Goal: Find specific page/section: Find specific page/section

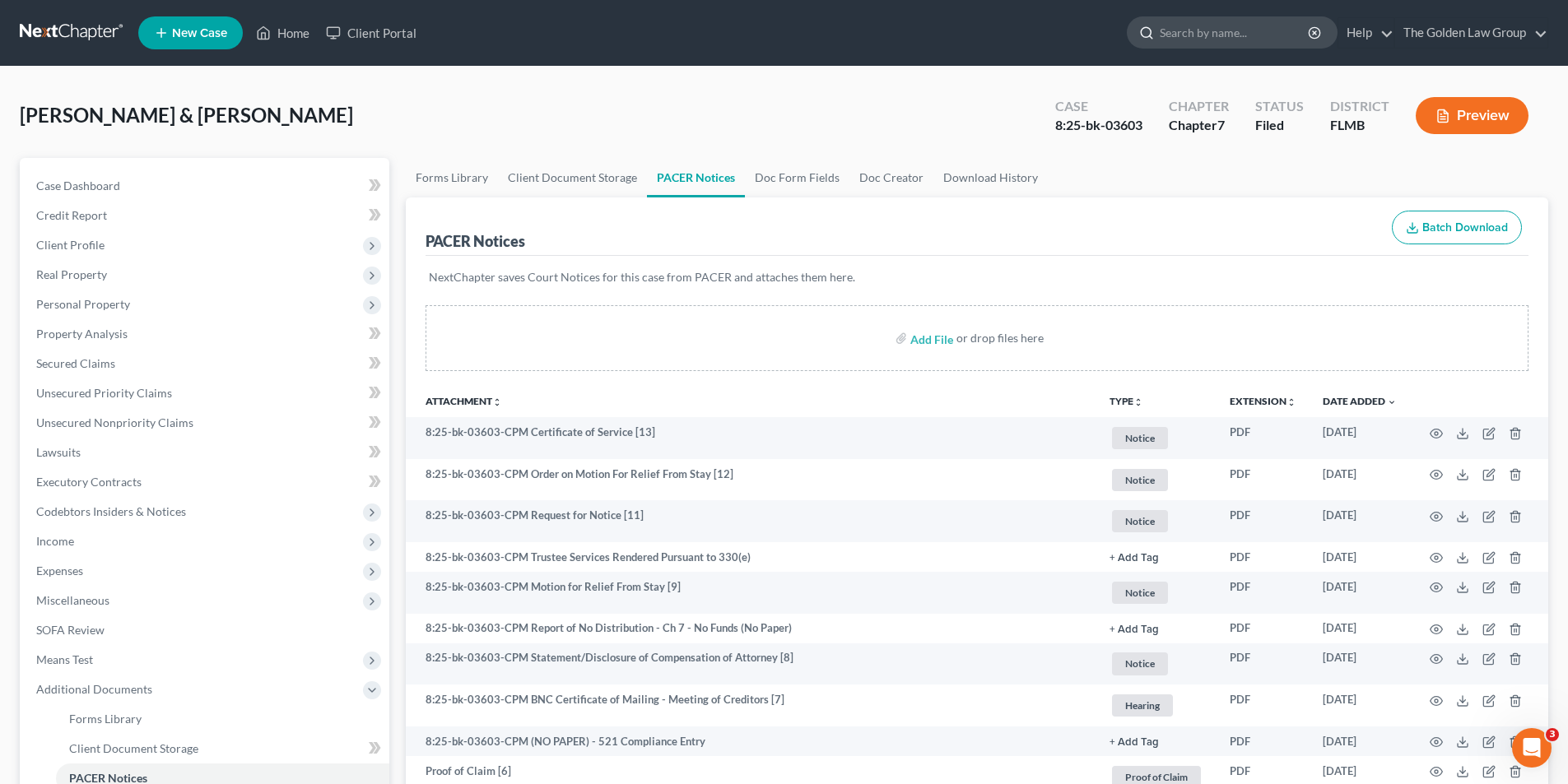
click at [1172, 29] on input "search" at bounding box center [1235, 33] width 150 height 31
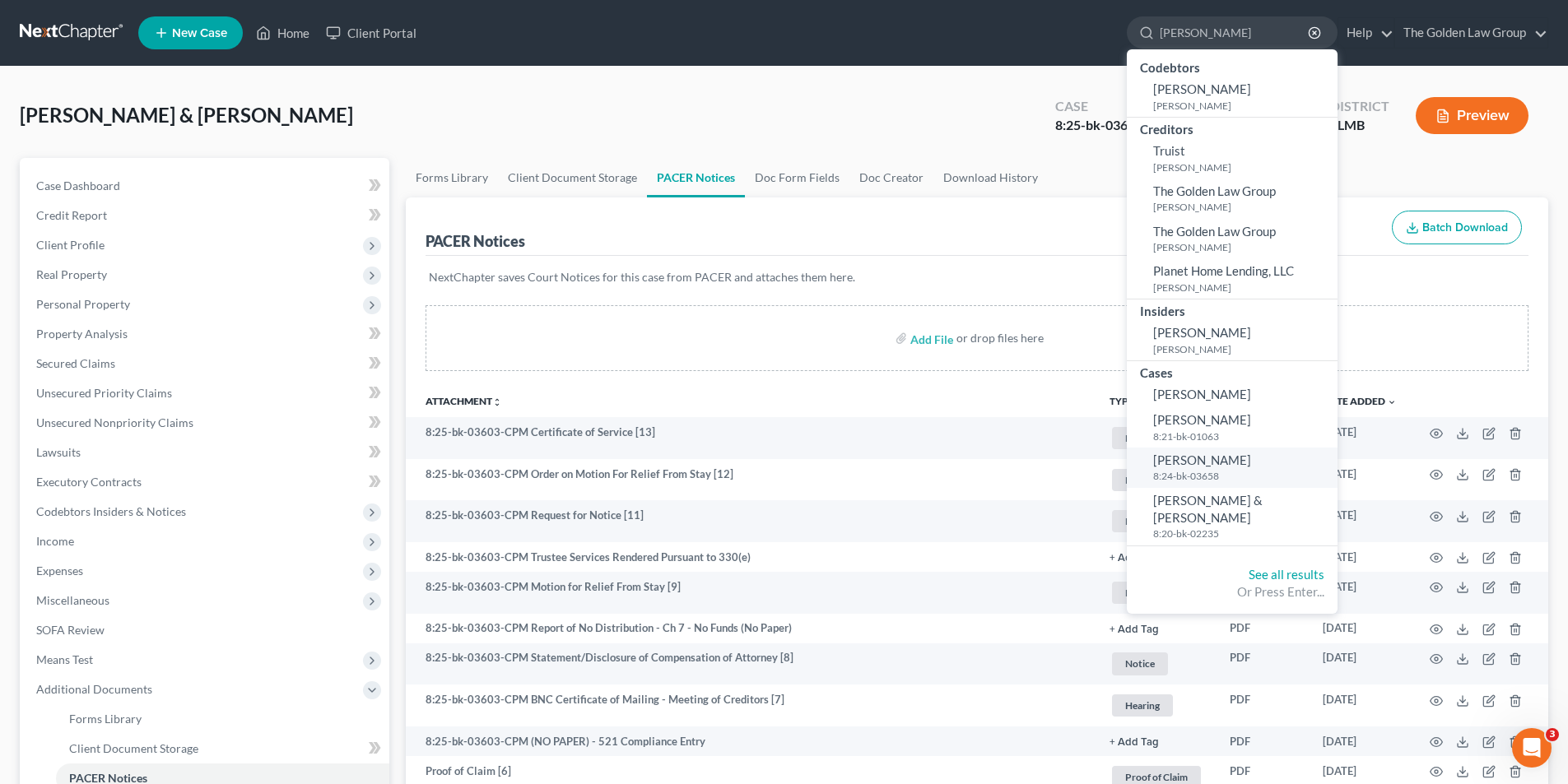
type input "[PERSON_NAME]"
click at [1211, 462] on span "[PERSON_NAME]" at bounding box center [1202, 460] width 98 height 14
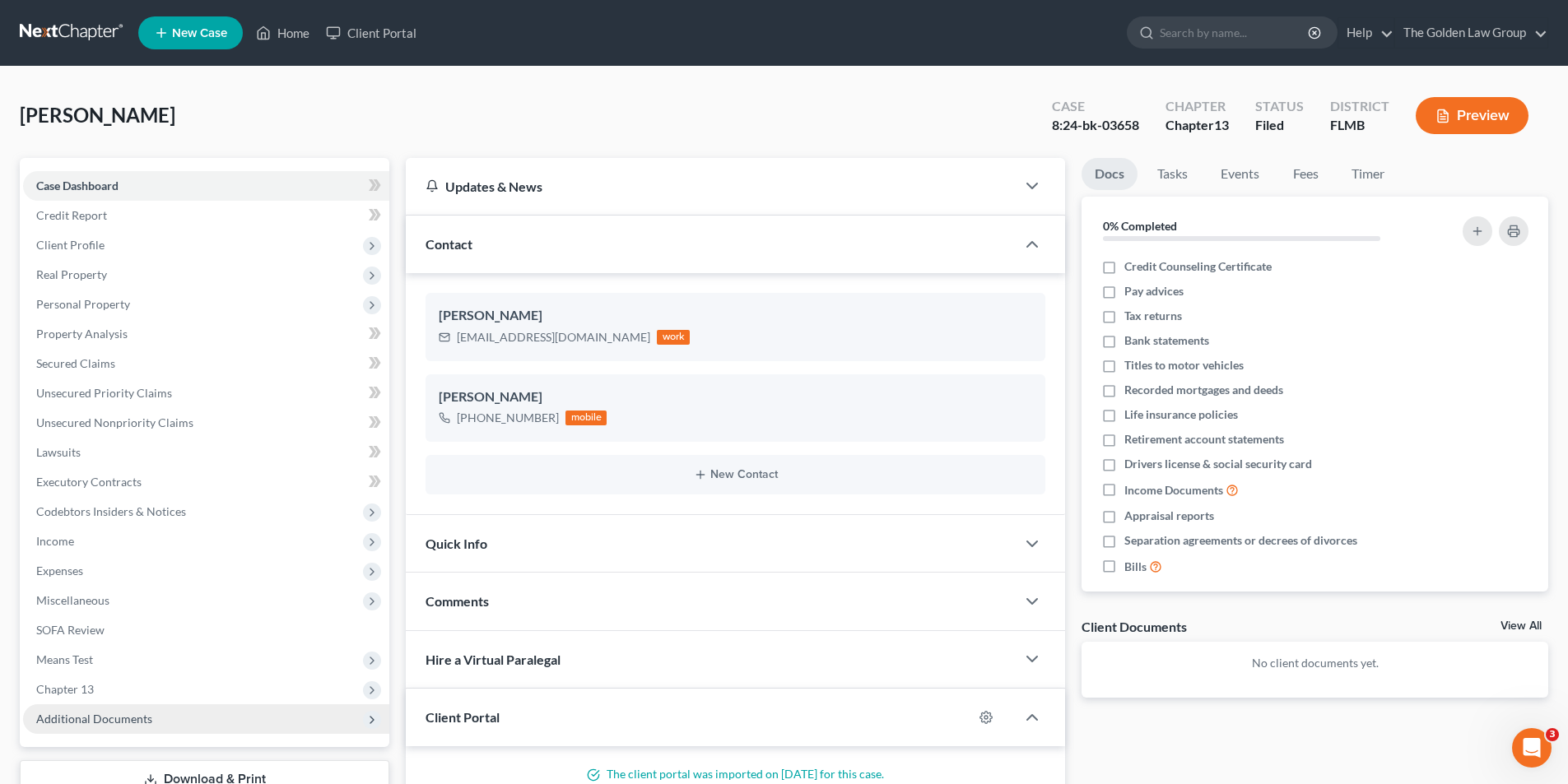
click at [110, 716] on span "Additional Documents" at bounding box center [94, 718] width 116 height 14
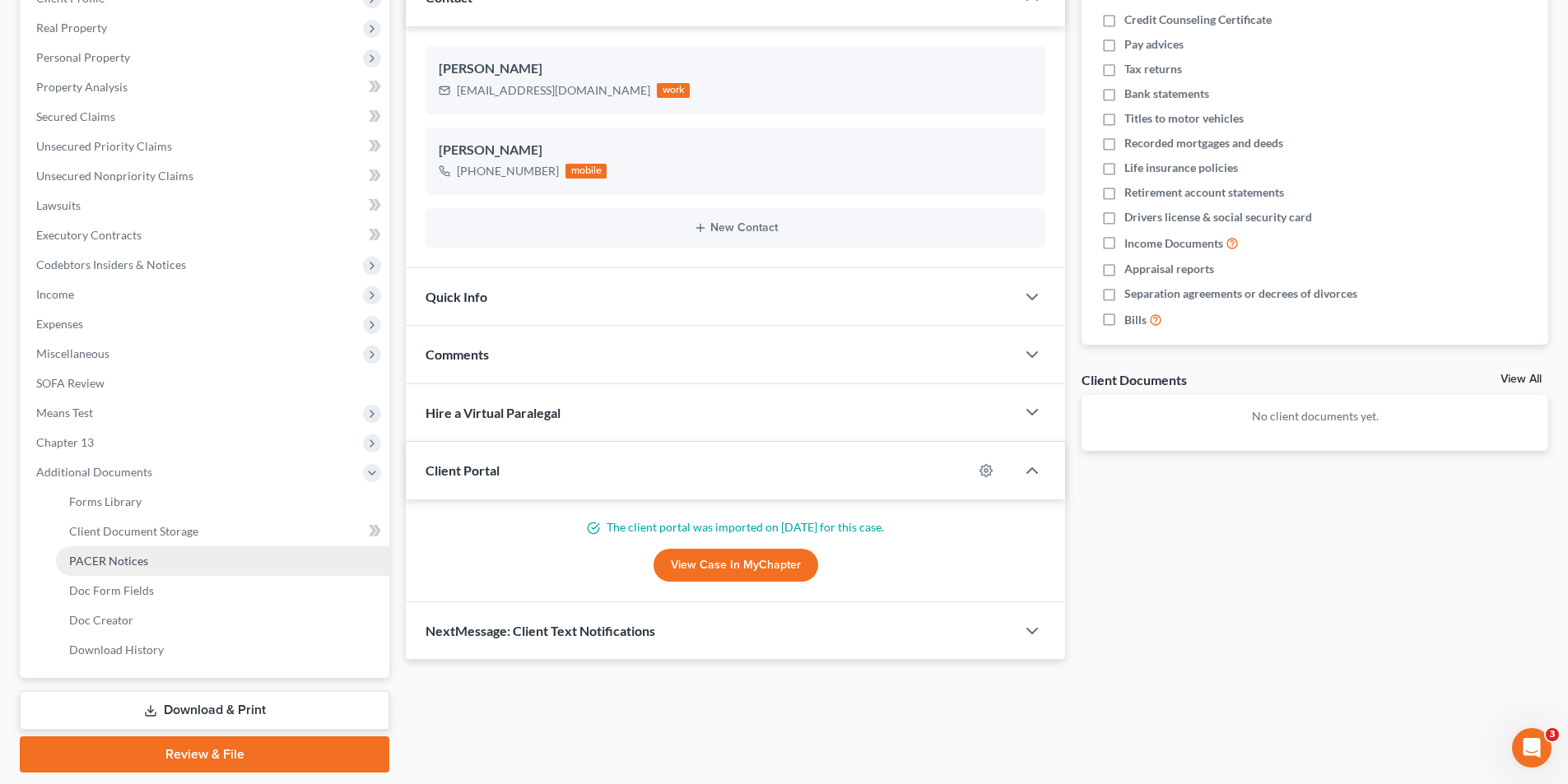
click at [130, 557] on span "PACER Notices" at bounding box center [108, 560] width 79 height 14
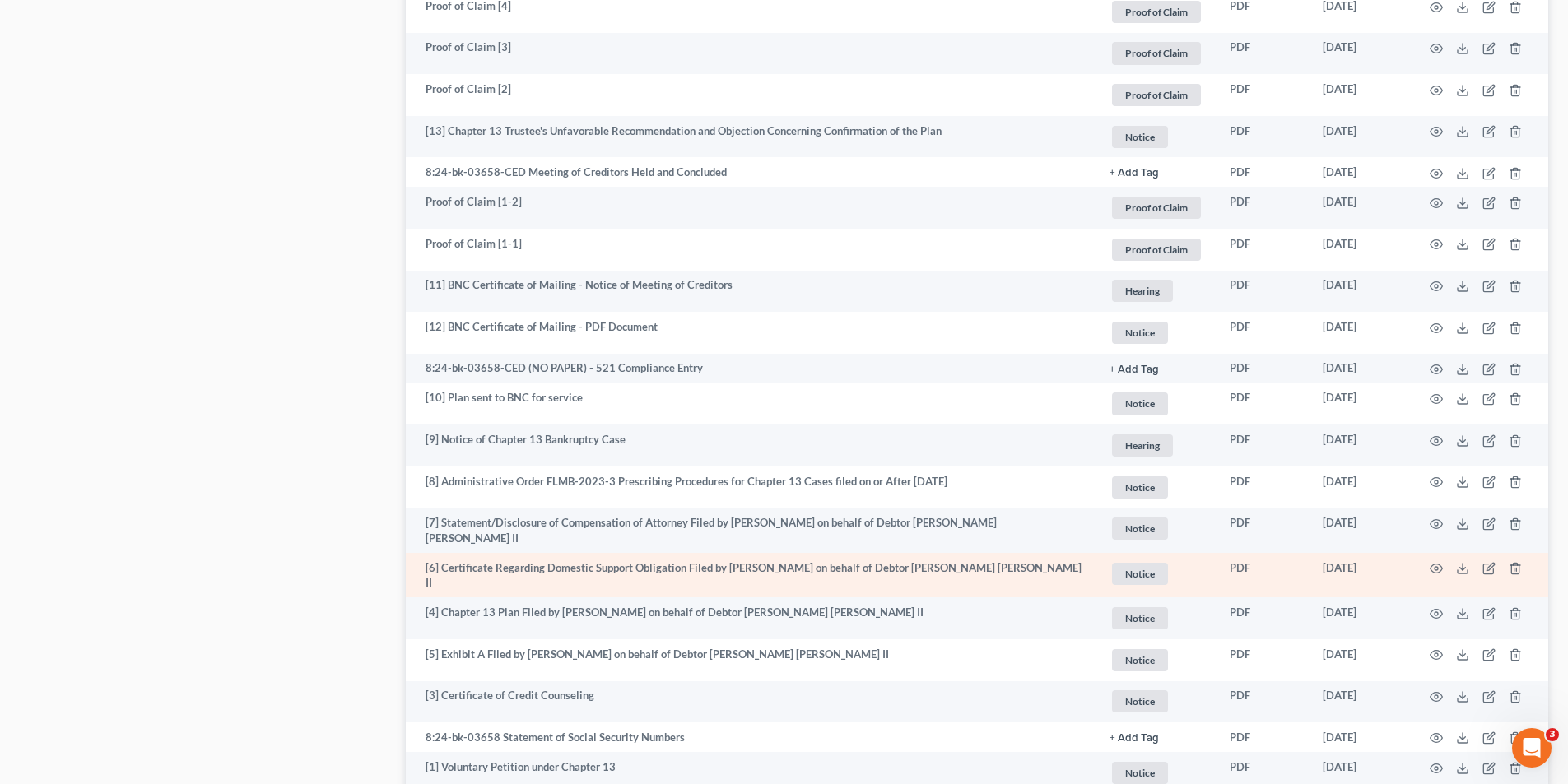
scroll to position [1284, 0]
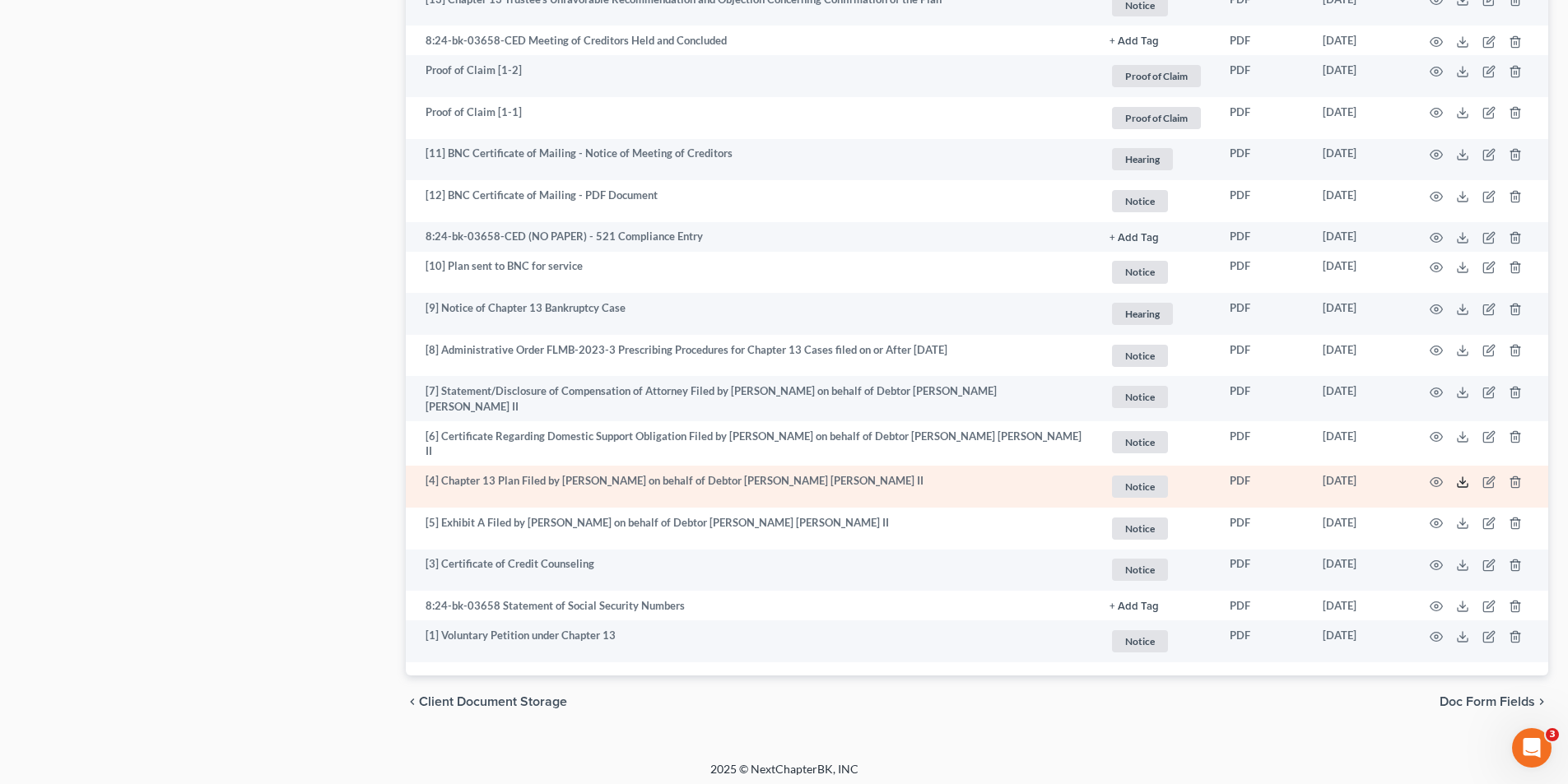
click at [1466, 475] on icon at bounding box center [1463, 482] width 14 height 14
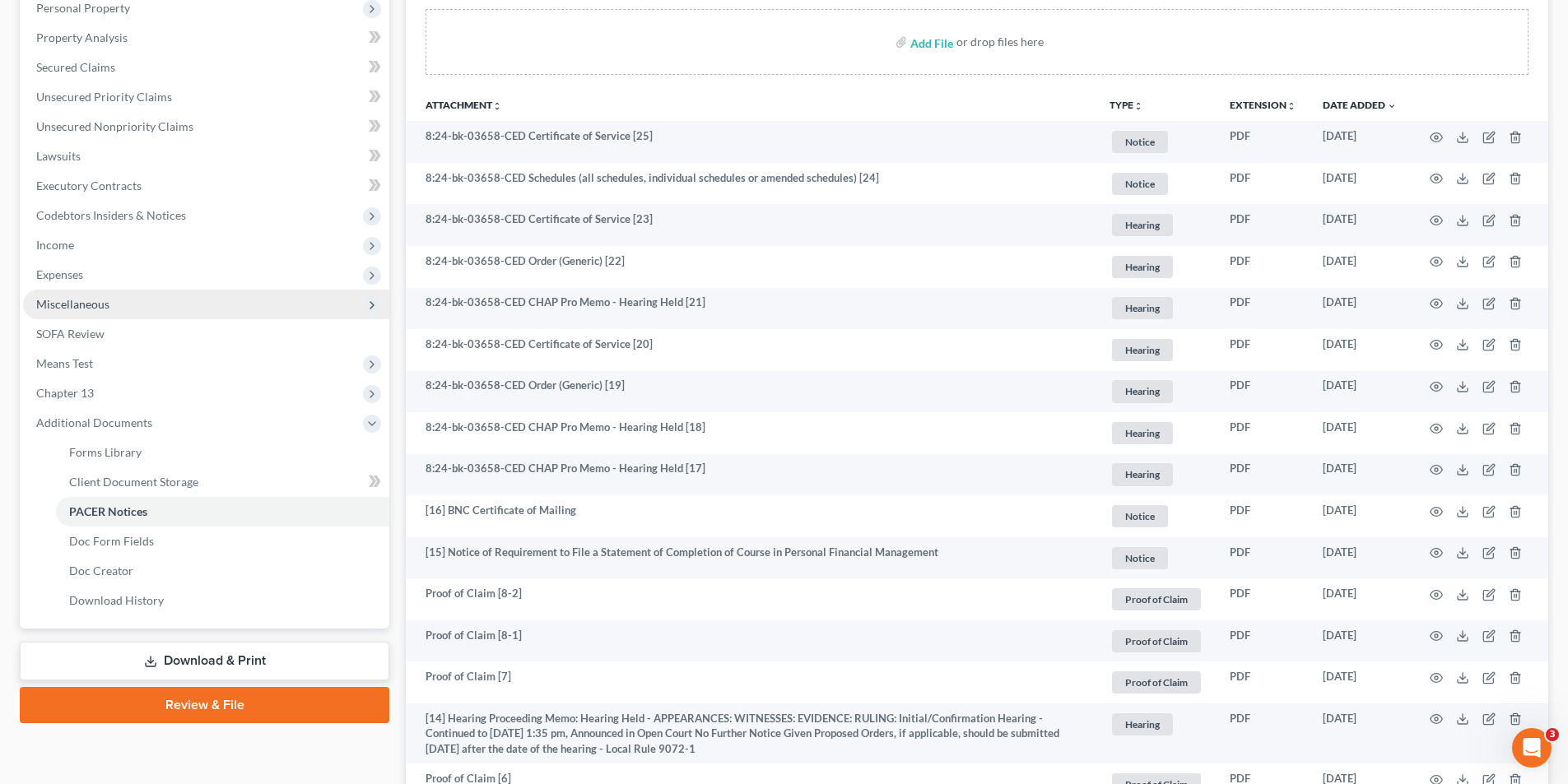
scroll to position [131, 0]
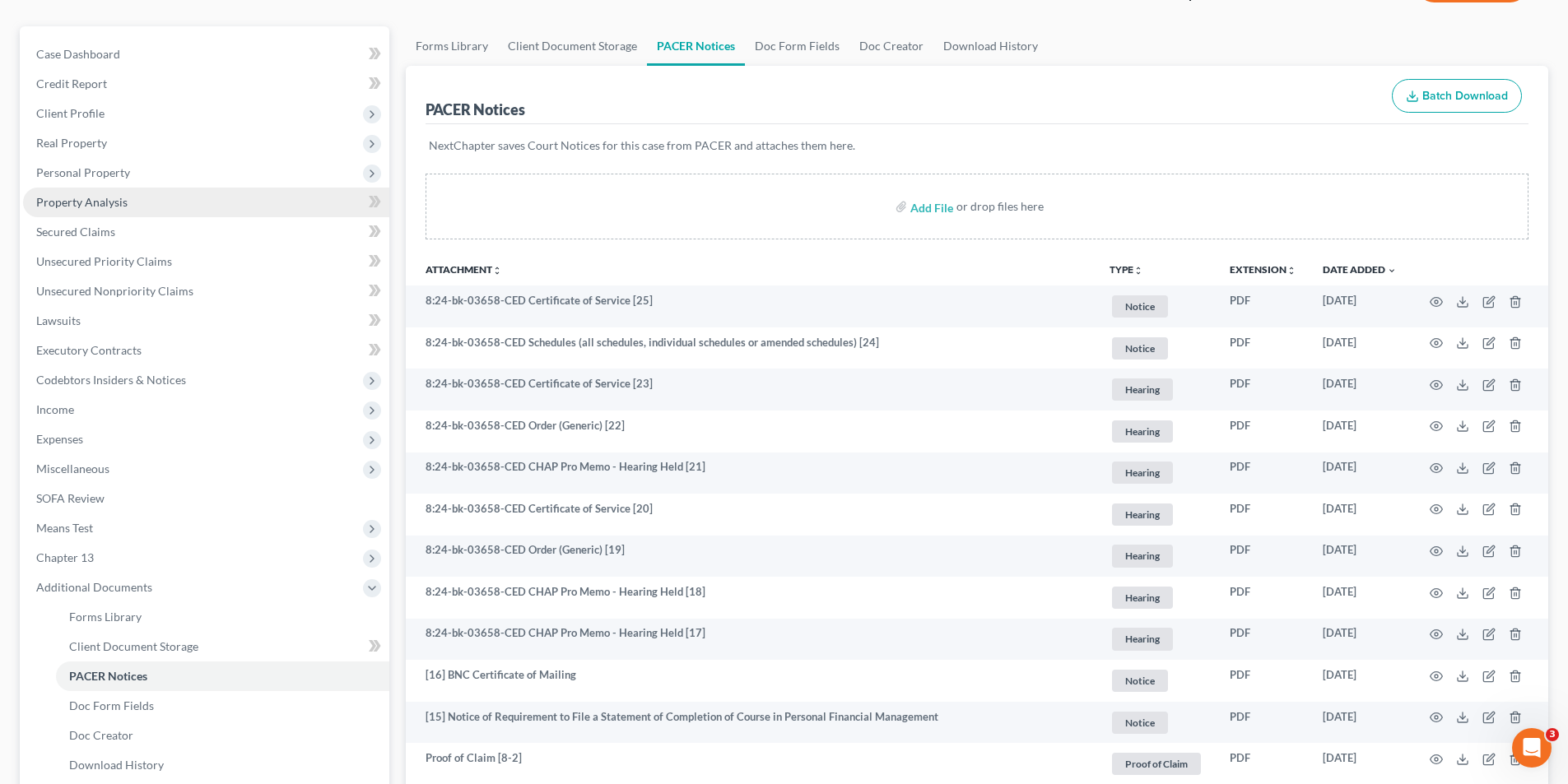
click at [100, 198] on span "Property Analysis" at bounding box center [82, 201] width 91 height 14
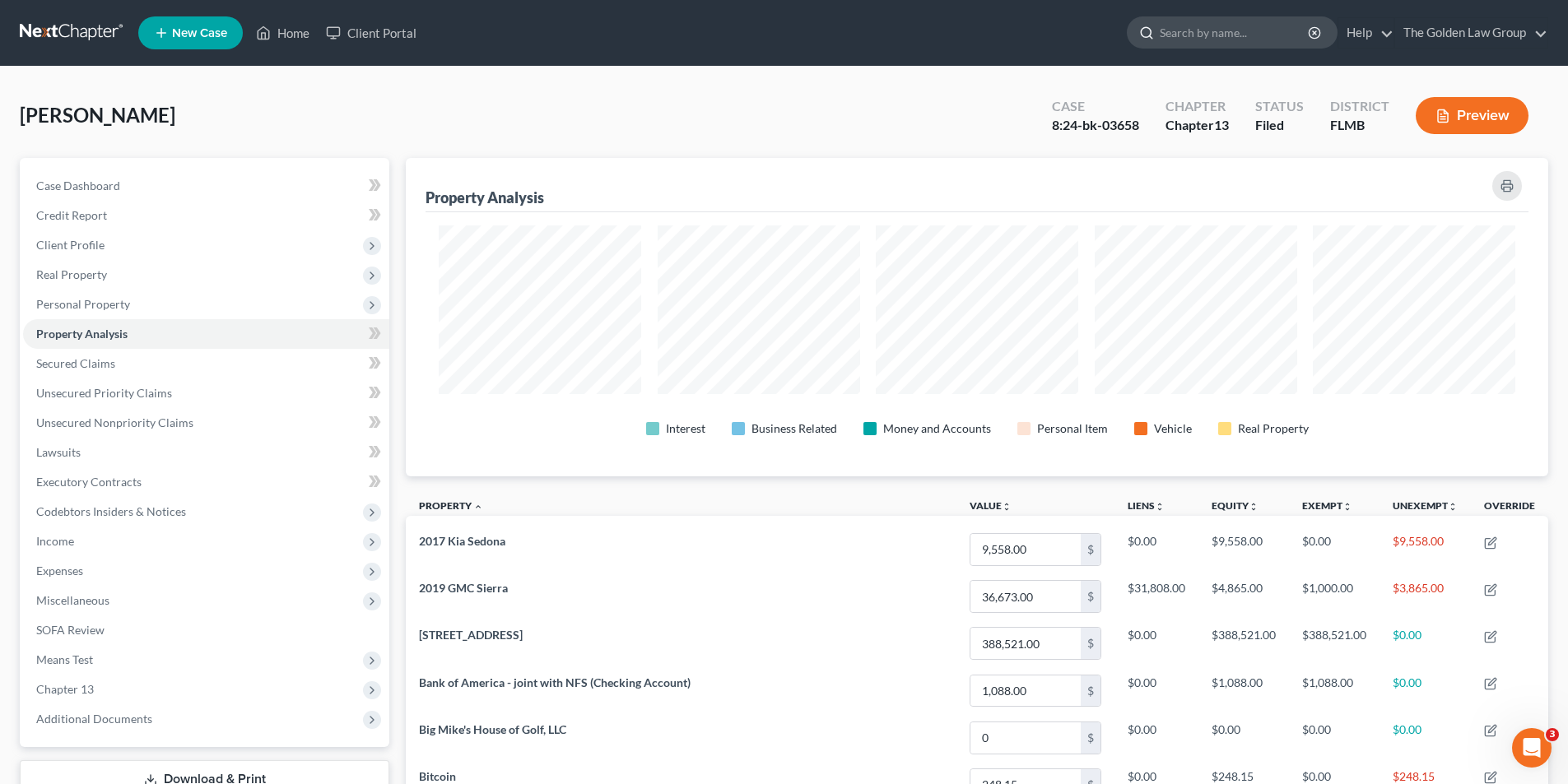
click at [1173, 33] on input "search" at bounding box center [1235, 33] width 150 height 31
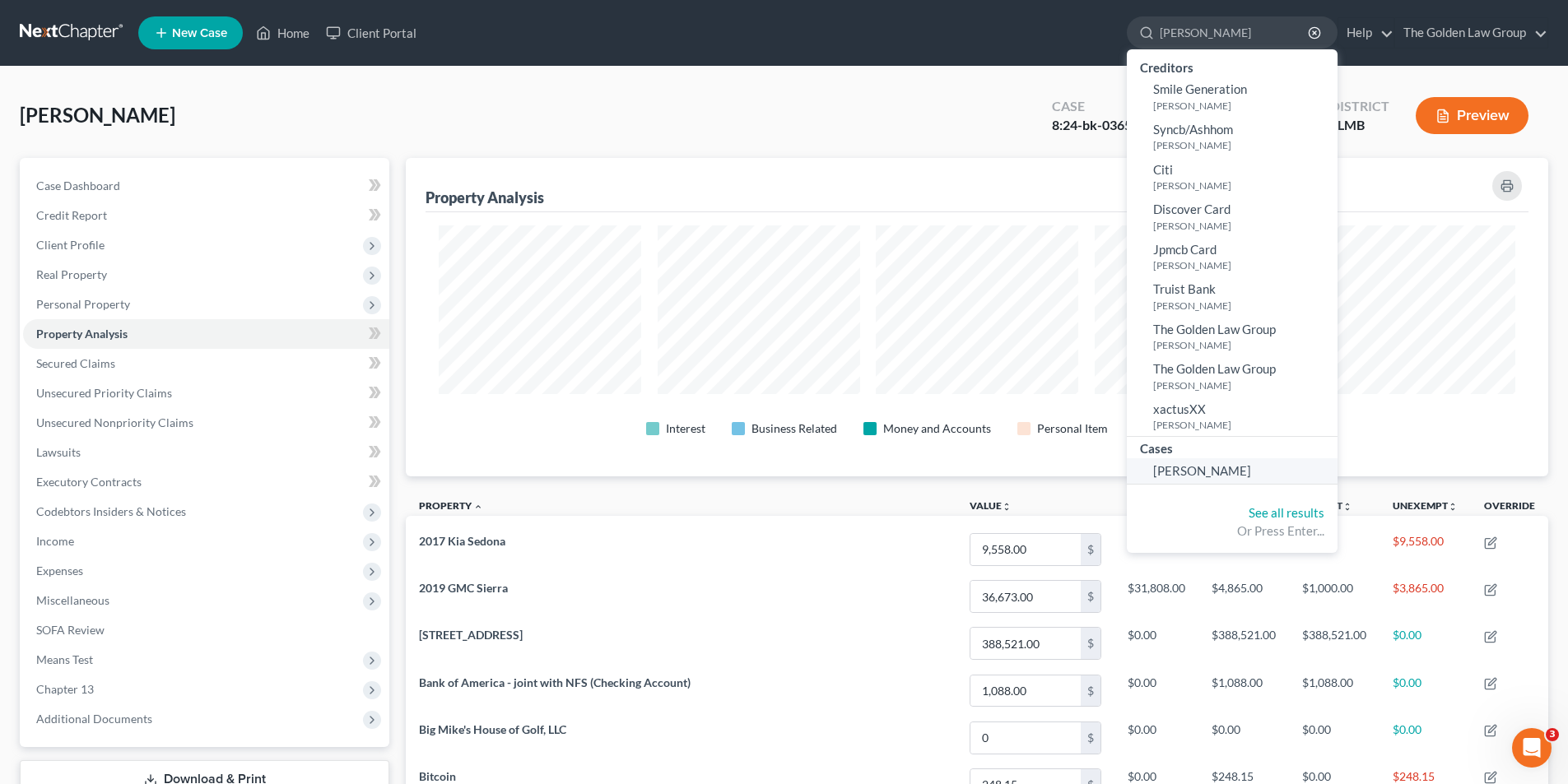
type input "[PERSON_NAME]"
click at [1217, 466] on span "[PERSON_NAME]" at bounding box center [1202, 471] width 98 height 14
